Goal: Book appointment/travel/reservation

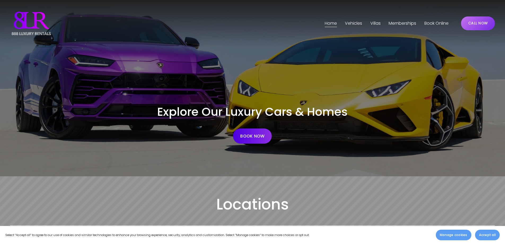
click at [347, 23] on span "Vehicles" at bounding box center [353, 24] width 17 height 8
click at [0, 0] on span "[GEOGRAPHIC_DATA]" at bounding box center [0, 0] width 0 height 0
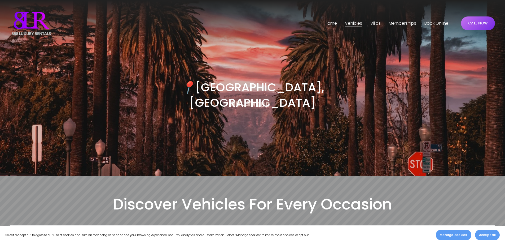
scroll to position [1, 0]
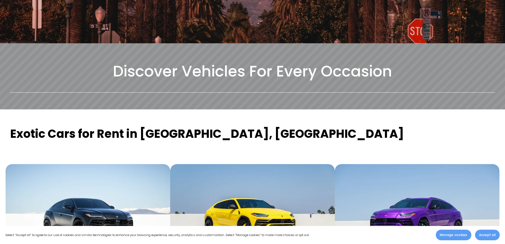
drag, startPoint x: 310, startPoint y: 92, endPoint x: 309, endPoint y: 113, distance: 20.7
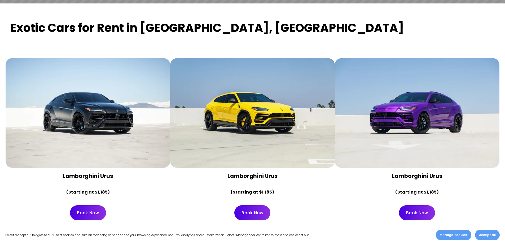
drag, startPoint x: 311, startPoint y: 114, endPoint x: 311, endPoint y: 126, distance: 11.4
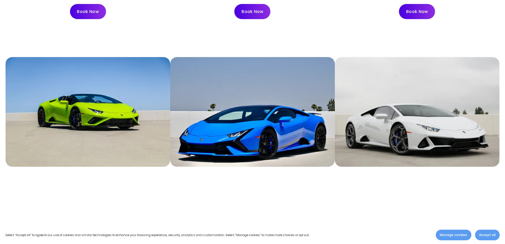
drag, startPoint x: 293, startPoint y: 219, endPoint x: 290, endPoint y: 235, distance: 16.7
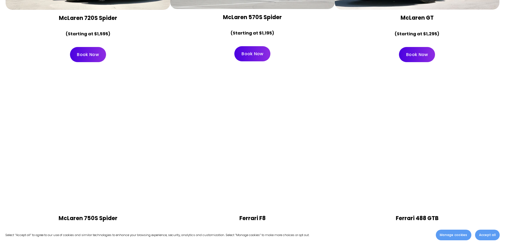
drag, startPoint x: 262, startPoint y: 112, endPoint x: 254, endPoint y: 139, distance: 28.3
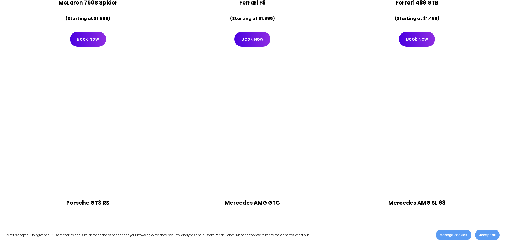
drag, startPoint x: 260, startPoint y: 71, endPoint x: 251, endPoint y: 122, distance: 51.7
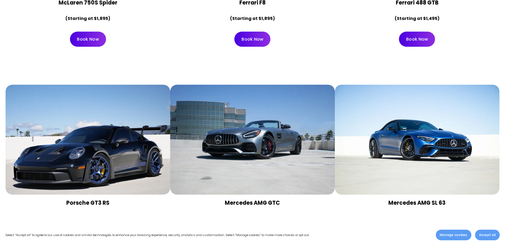
scroll to position [1221, 0]
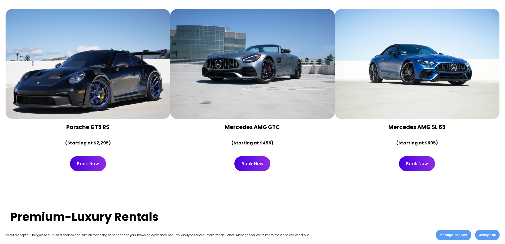
drag, startPoint x: 286, startPoint y: 57, endPoint x: 306, endPoint y: 22, distance: 40.9
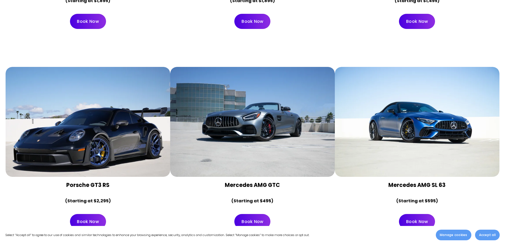
drag, startPoint x: 504, startPoint y: 72, endPoint x: 504, endPoint y: 85, distance: 13.8
click at [504, 85] on div "Porsche GT3 RS (Starting at $2,295) Book Now" at bounding box center [252, 150] width 505 height 200
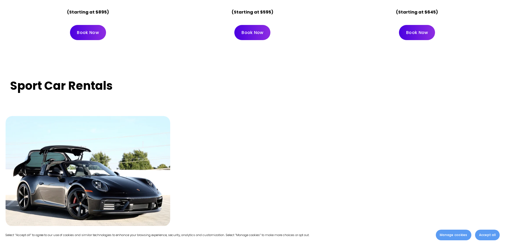
scroll to position [2126, 0]
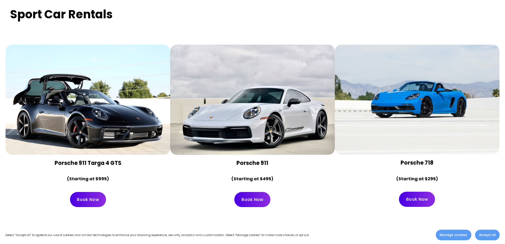
click at [239, 109] on div at bounding box center [252, 100] width 165 height 110
click at [268, 187] on div "Book Now" at bounding box center [252, 199] width 165 height 24
click at [256, 192] on link "Book Now" at bounding box center [252, 199] width 36 height 15
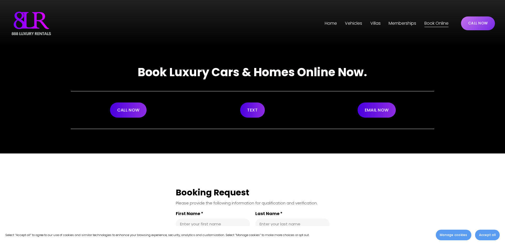
drag, startPoint x: 504, startPoint y: 59, endPoint x: 502, endPoint y: 81, distance: 21.8
click at [502, 81] on div "Book Luxury Cars & Homes Online Now. CALL NOW TEXT EMAIL NOW" at bounding box center [252, 100] width 505 height 106
